Goal: Task Accomplishment & Management: Use online tool/utility

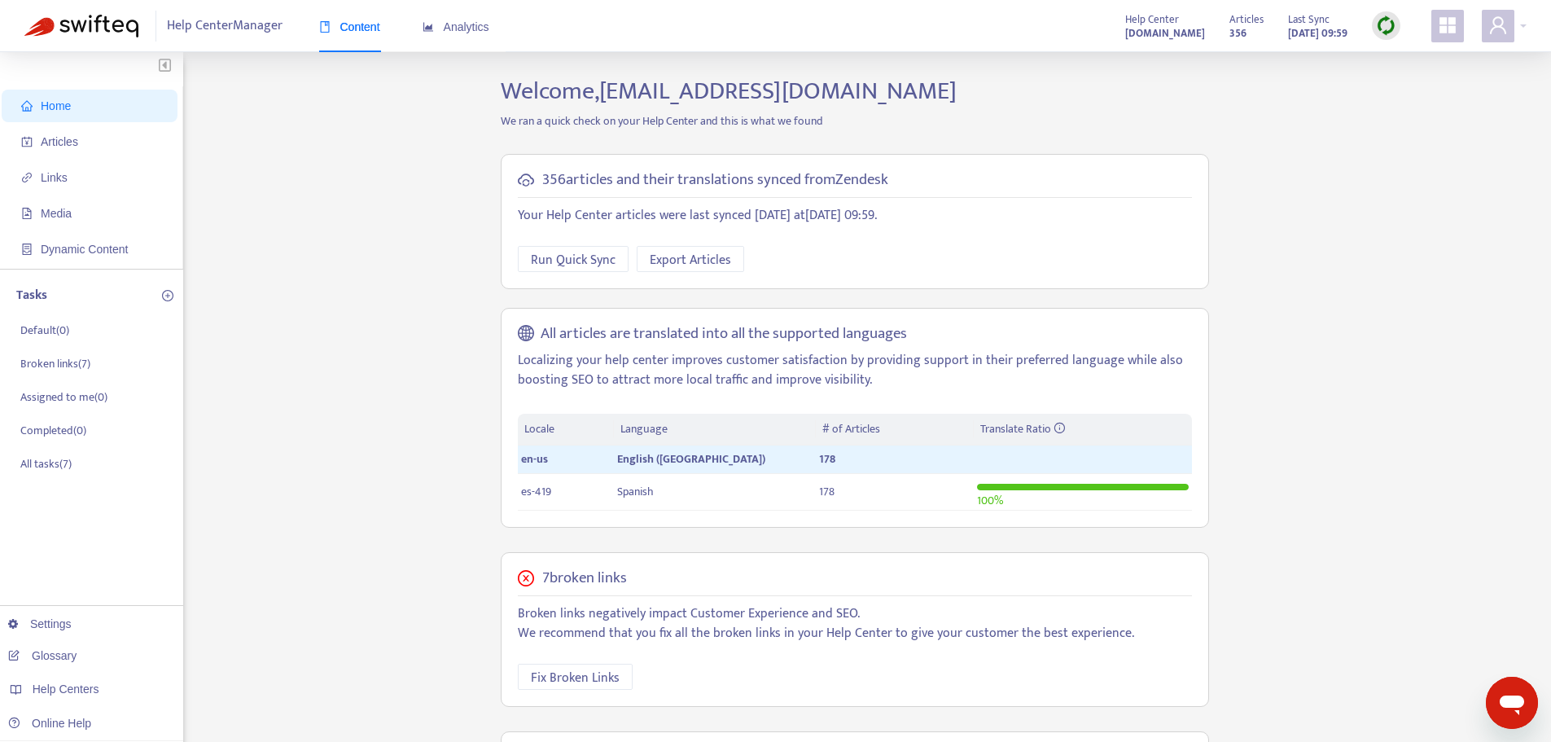
click at [1388, 15] on div at bounding box center [1386, 25] width 28 height 28
click at [1417, 63] on link "Quick Sync" at bounding box center [1419, 59] width 69 height 19
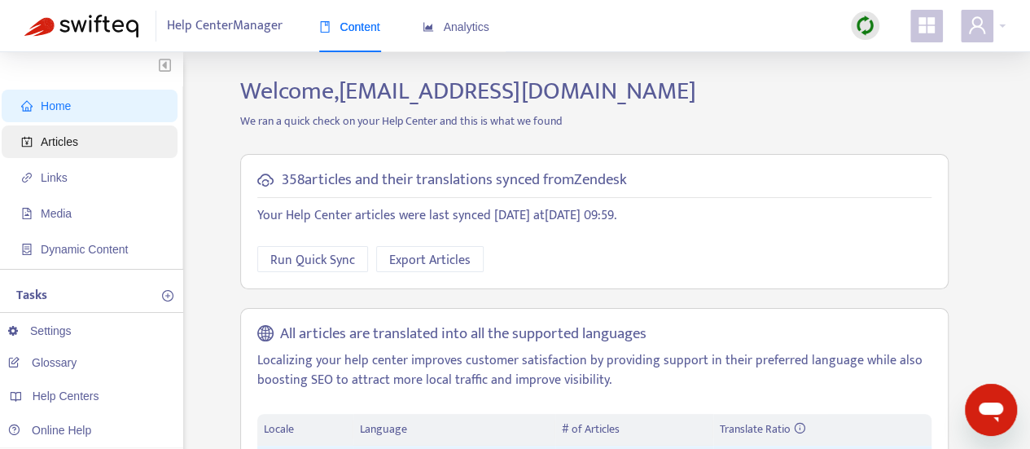
click at [135, 137] on span "Articles" at bounding box center [92, 141] width 143 height 33
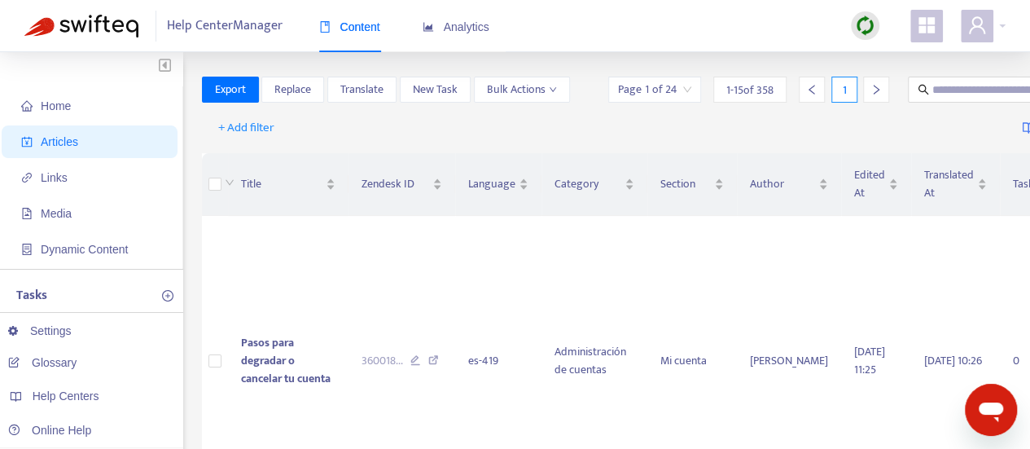
click at [868, 28] on img at bounding box center [865, 25] width 20 height 20
click at [891, 66] on link "Quick Sync" at bounding box center [898, 59] width 69 height 19
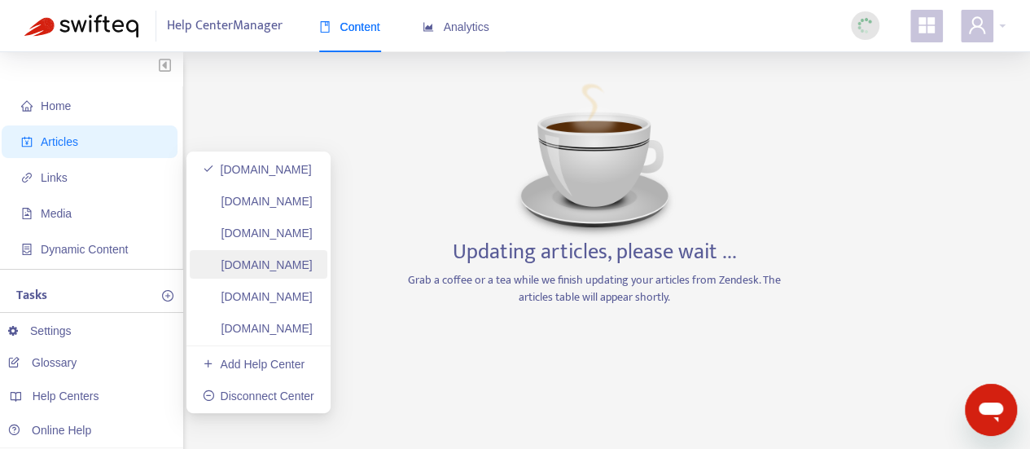
click at [313, 271] on link "[DOMAIN_NAME]" at bounding box center [258, 264] width 110 height 13
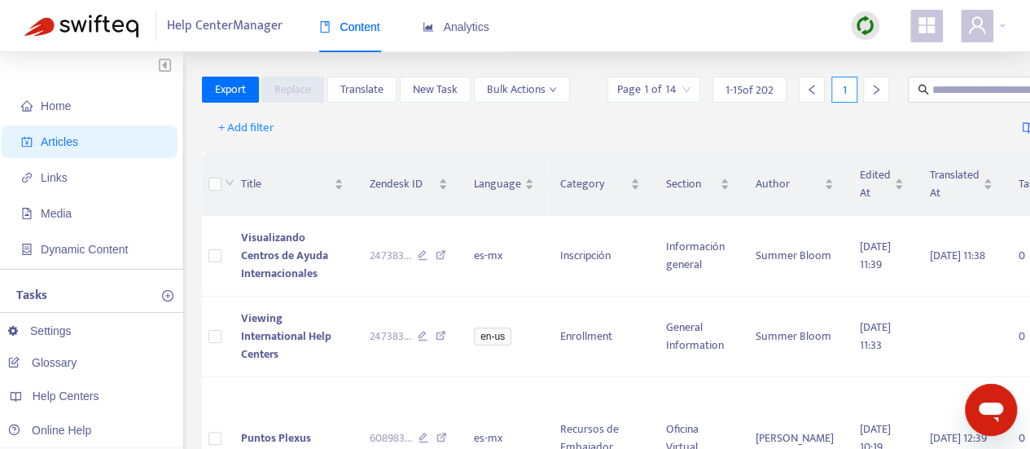
click at [873, 29] on img at bounding box center [865, 25] width 20 height 20
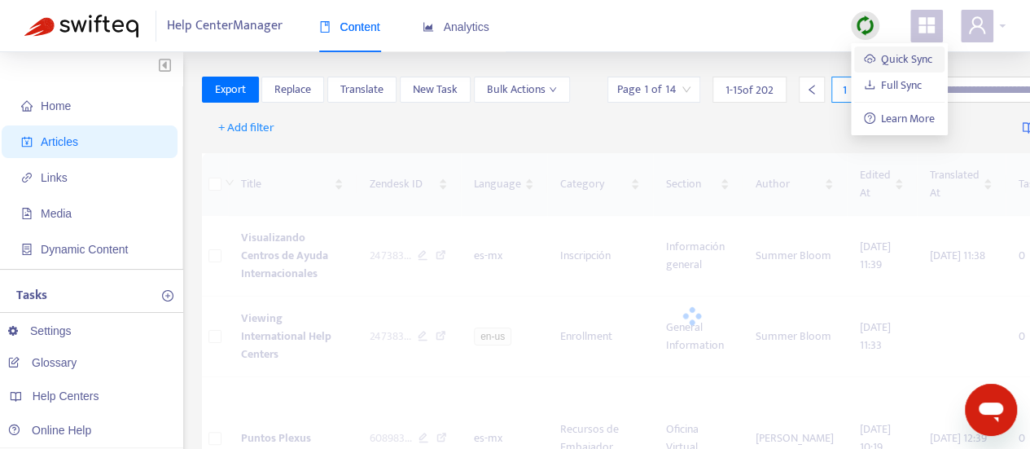
click at [918, 64] on link "Quick Sync" at bounding box center [898, 59] width 69 height 19
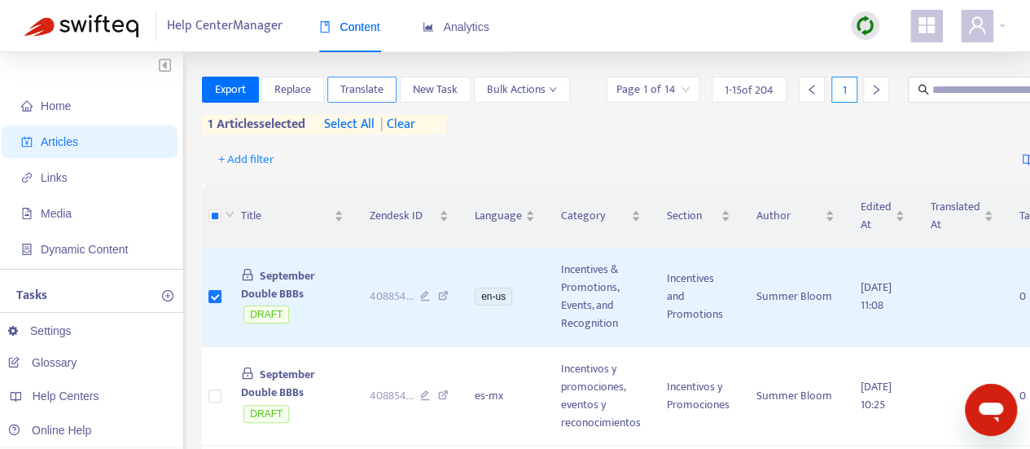
click at [391, 90] on button "Translate" at bounding box center [361, 90] width 69 height 26
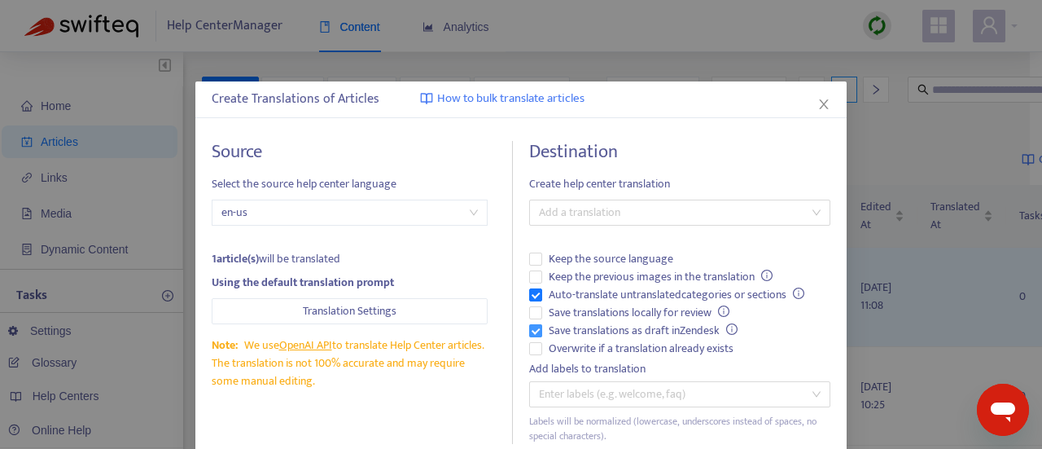
drag, startPoint x: 568, startPoint y: 353, endPoint x: 563, endPoint y: 336, distance: 17.0
click at [568, 353] on span "Overwrite if a translation already exists" at bounding box center [641, 348] width 198 height 18
click at [567, 299] on span "Auto-translate untranslated categories or sections" at bounding box center [676, 295] width 269 height 18
click at [668, 221] on div at bounding box center [671, 213] width 277 height 20
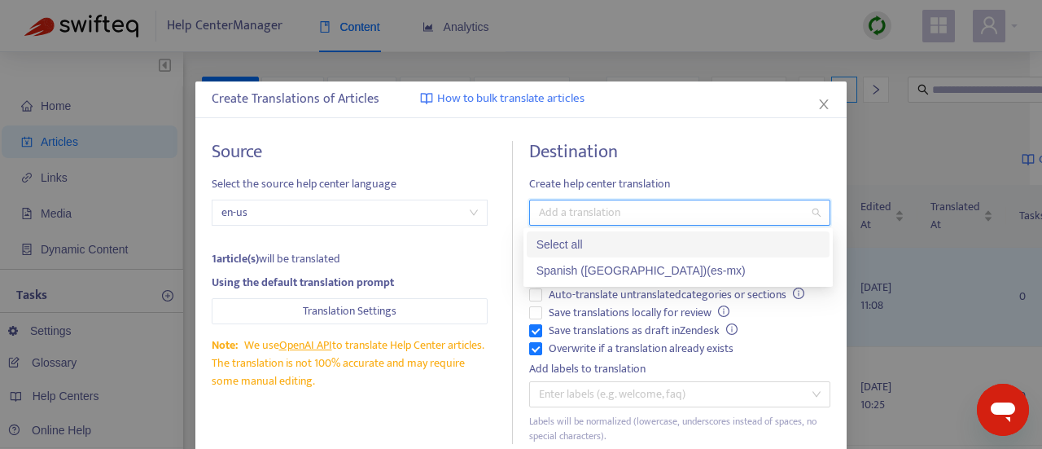
click at [654, 253] on div "Select all" at bounding box center [678, 244] width 303 height 26
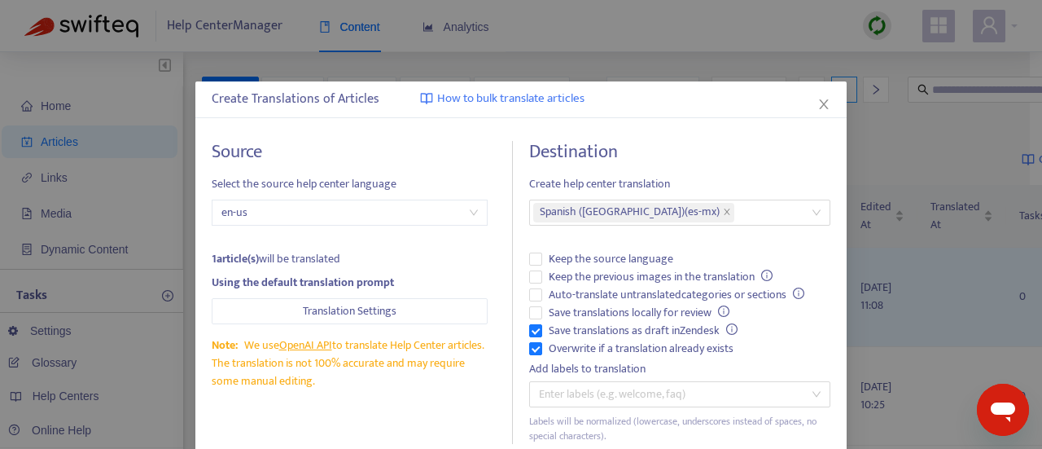
click at [755, 170] on div "Destination Create help center translation Spanish ([GEOGRAPHIC_DATA]) ( es-mx …" at bounding box center [679, 292] width 301 height 303
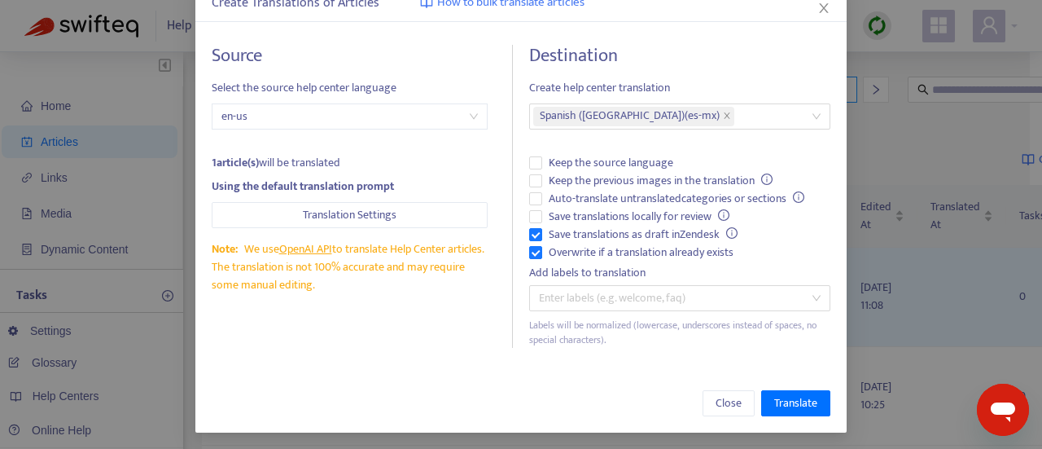
scroll to position [98, 0]
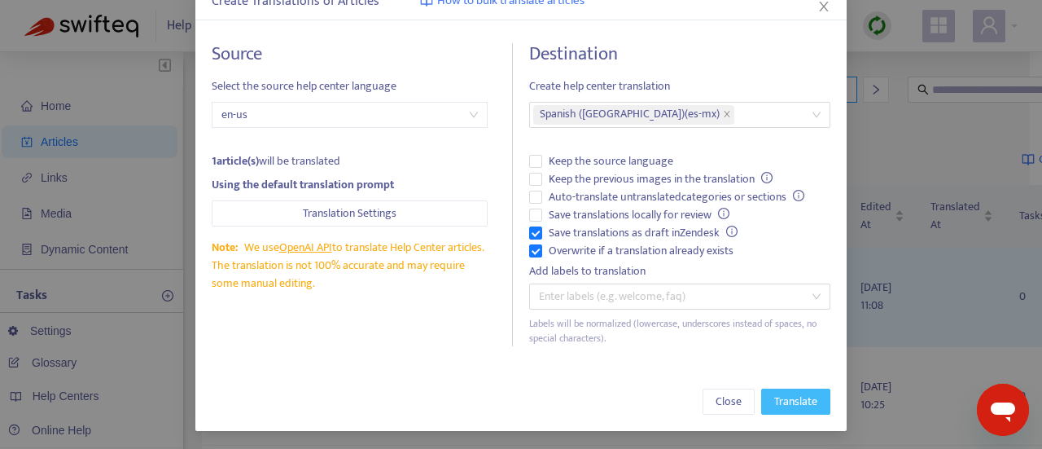
click at [784, 396] on span "Translate" at bounding box center [795, 401] width 43 height 18
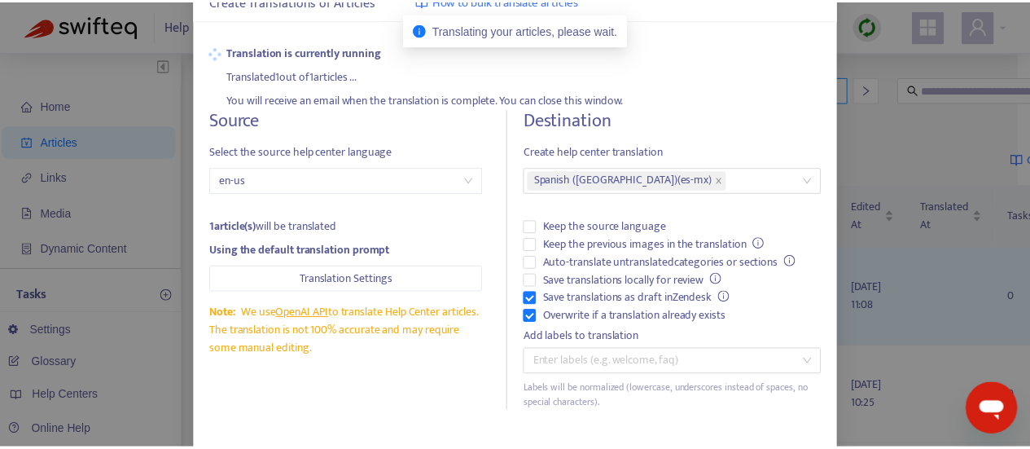
scroll to position [0, 0]
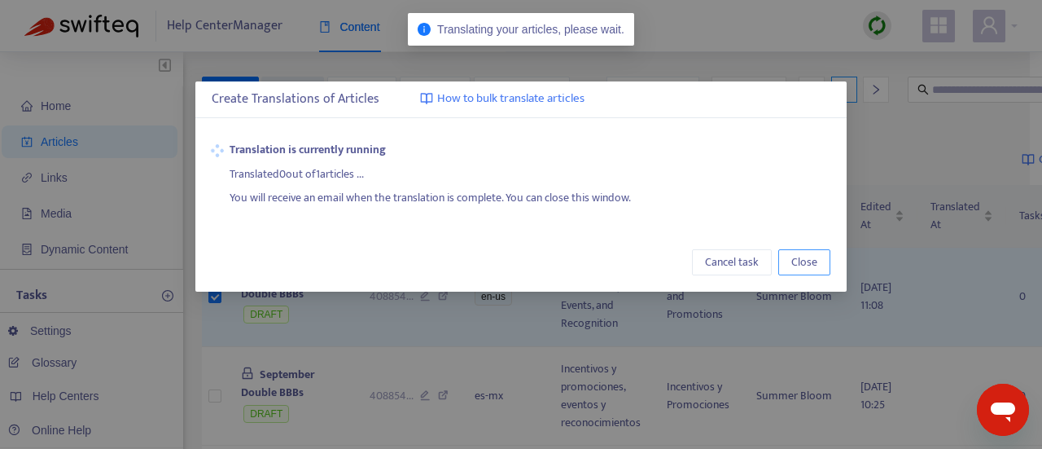
click at [804, 259] on span "Close" at bounding box center [804, 262] width 26 height 18
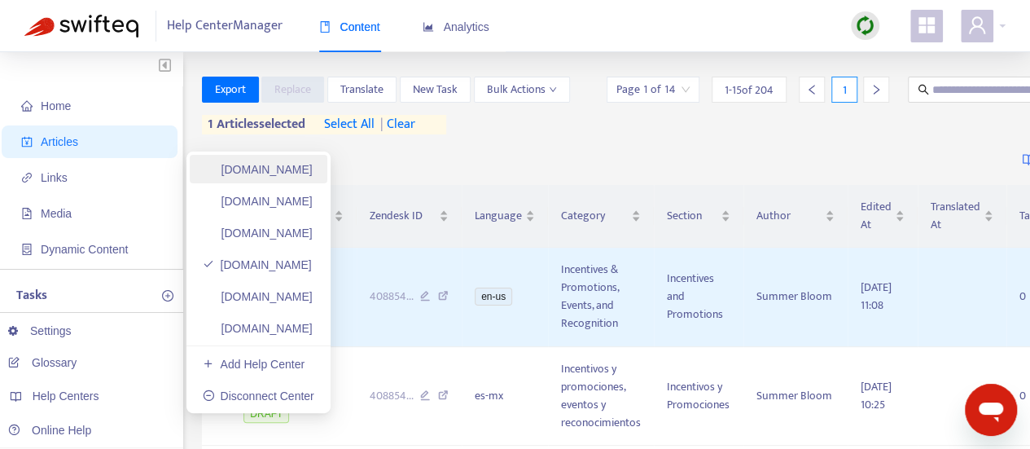
click at [313, 176] on link "[DOMAIN_NAME]" at bounding box center [258, 169] width 110 height 13
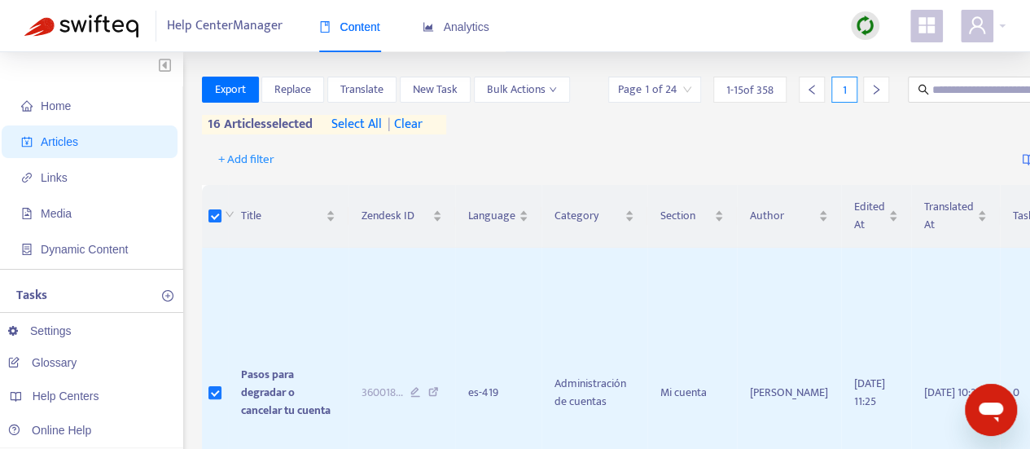
click at [414, 131] on span "| clear" at bounding box center [402, 125] width 41 height 20
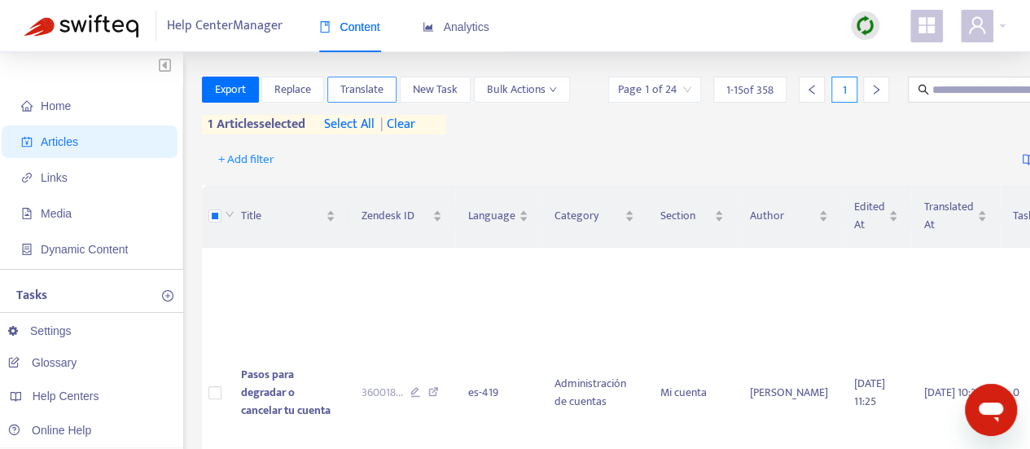
click at [357, 90] on span "Translate" at bounding box center [361, 90] width 43 height 18
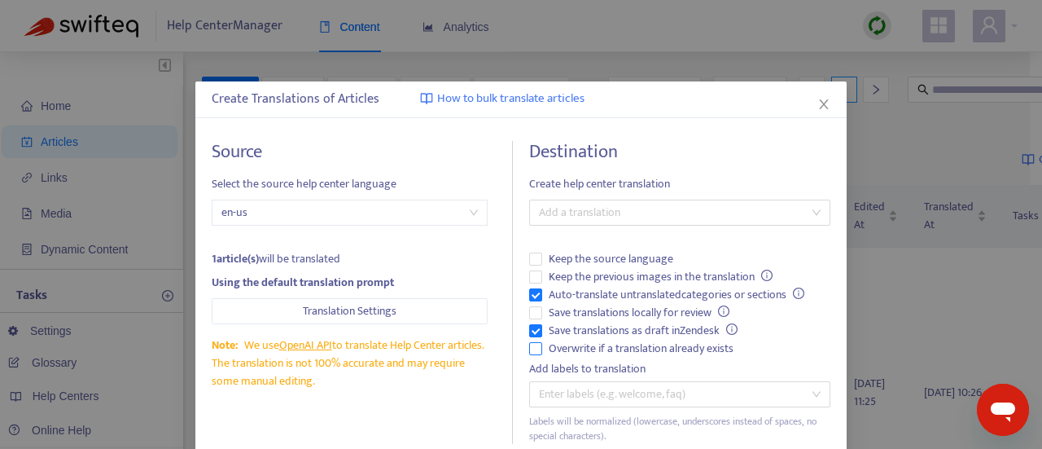
click at [625, 349] on span "Overwrite if a translation already exists" at bounding box center [641, 348] width 198 height 18
click at [598, 286] on span "Auto-translate untranslated categories or sections" at bounding box center [676, 295] width 269 height 18
drag, startPoint x: 644, startPoint y: 207, endPoint x: 642, endPoint y: 217, distance: 10.9
click at [645, 207] on div at bounding box center [671, 213] width 277 height 20
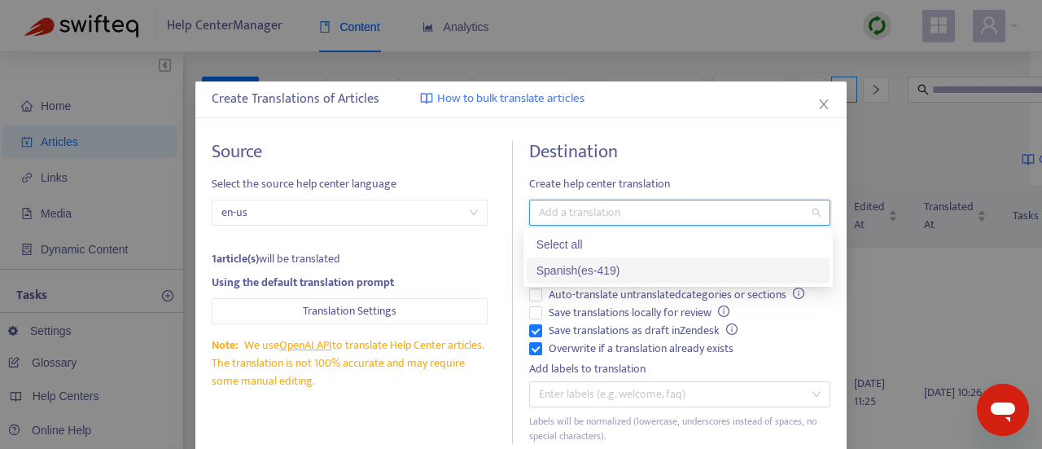
click at [628, 264] on div "Spanish ( es-419 )" at bounding box center [678, 270] width 283 height 18
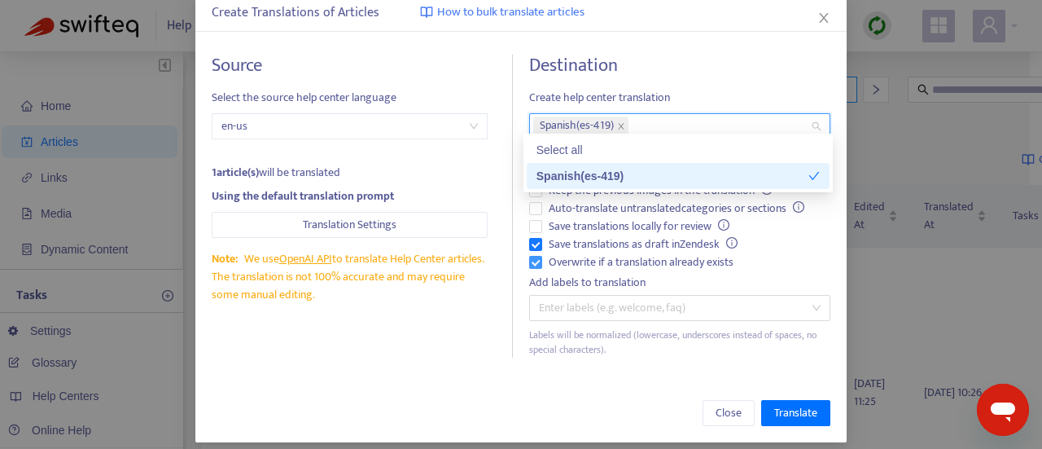
scroll to position [98, 0]
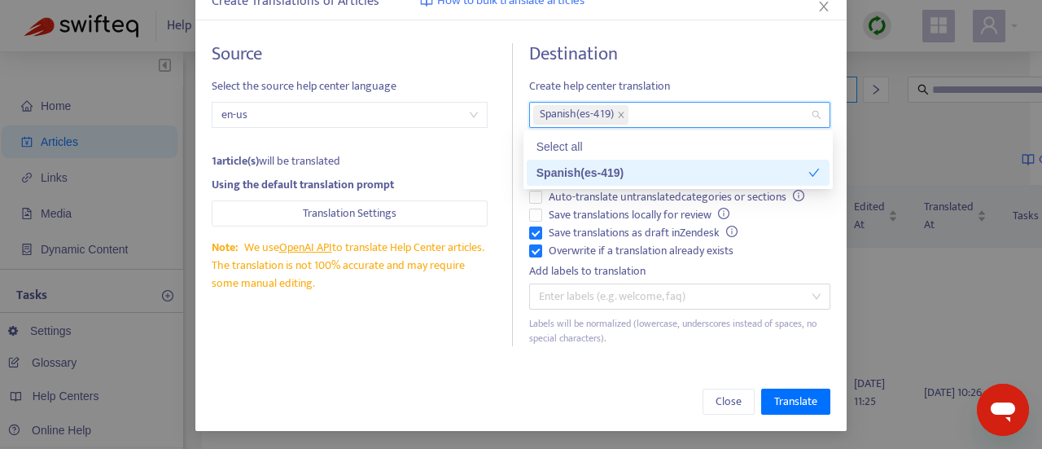
click at [718, 53] on h4 "Destination" at bounding box center [679, 54] width 301 height 22
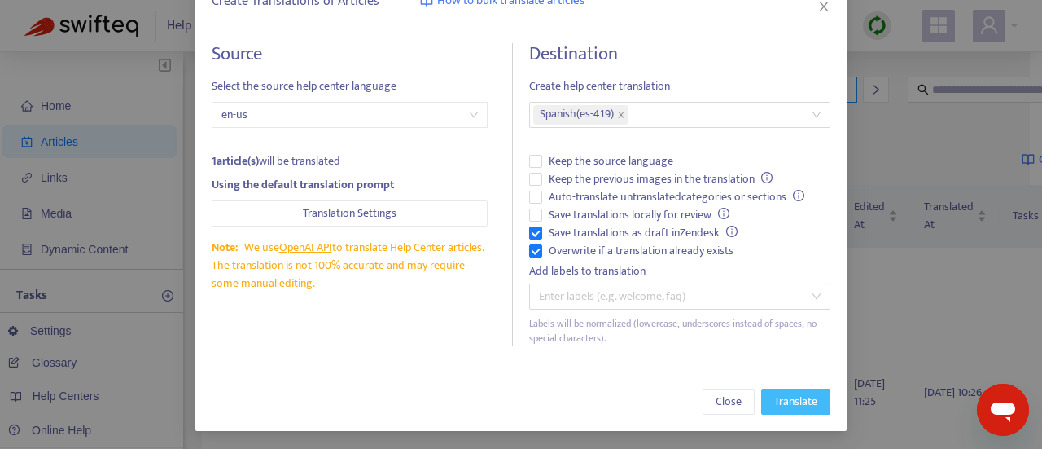
click at [775, 392] on span "Translate" at bounding box center [795, 401] width 43 height 18
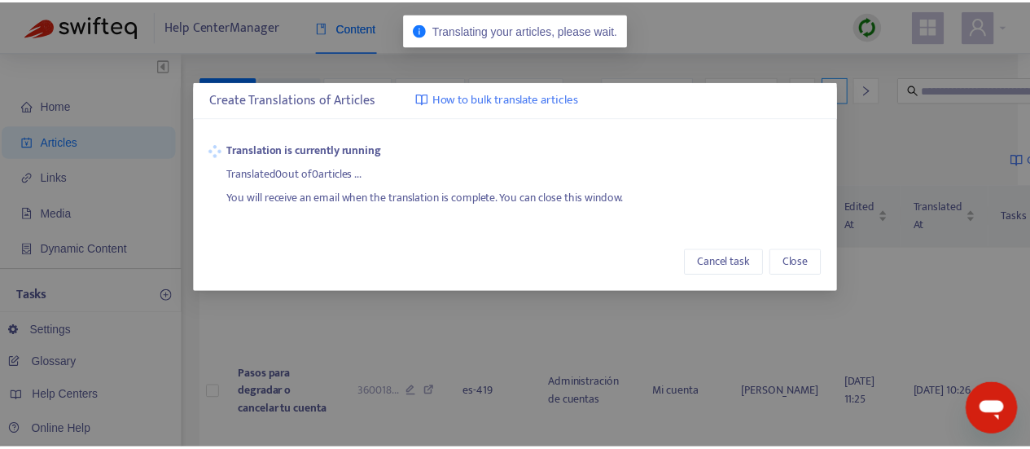
scroll to position [0, 0]
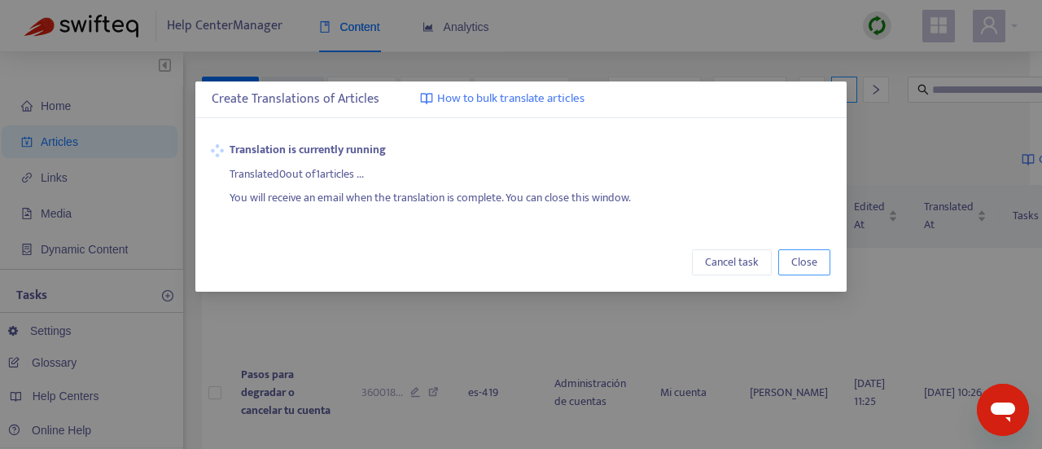
click at [809, 263] on span "Close" at bounding box center [804, 262] width 26 height 18
